Goal: Find specific fact

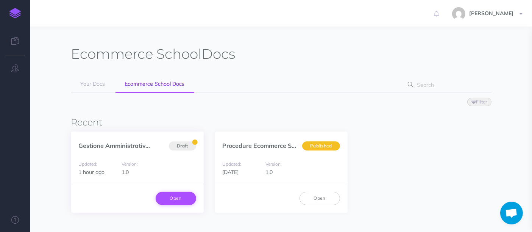
click at [172, 193] on link "Open" at bounding box center [176, 197] width 40 height 13
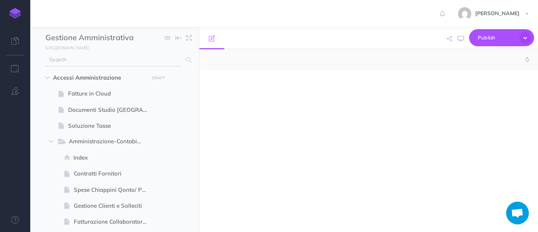
click at [110, 59] on input "text" at bounding box center [113, 60] width 136 height 14
select select "null"
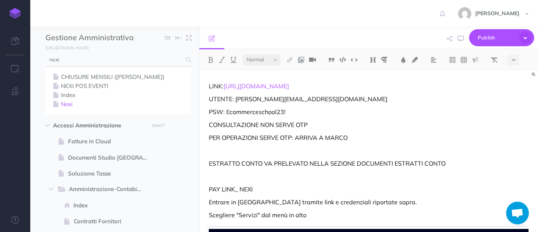
type input "nexi"
click at [69, 106] on link "Nexi" at bounding box center [118, 104] width 135 height 9
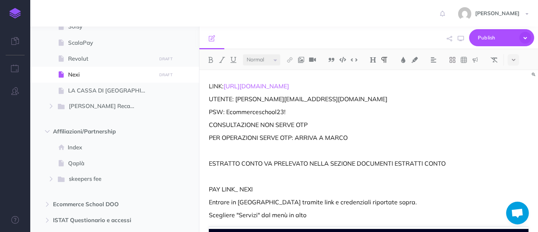
scroll to position [681, 0]
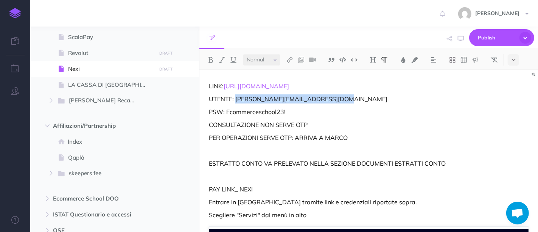
drag, startPoint x: 235, startPoint y: 99, endPoint x: 346, endPoint y: 102, distance: 111.7
click at [346, 102] on p "UTENTE: [PERSON_NAME][EMAIL_ADDRESS][DOMAIN_NAME]" at bounding box center [369, 98] width 320 height 9
copy p "[PERSON_NAME][EMAIL_ADDRESS][DOMAIN_NAME]"
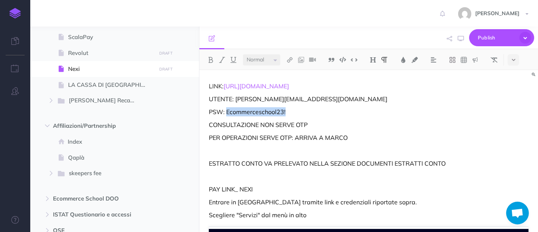
drag, startPoint x: 293, startPoint y: 107, endPoint x: 227, endPoint y: 110, distance: 66.3
click at [227, 110] on p "PSW: Ecommerceschool23!" at bounding box center [369, 111] width 320 height 9
copy p "Ecommerceschool23!"
